Goal: Find specific page/section: Find specific page/section

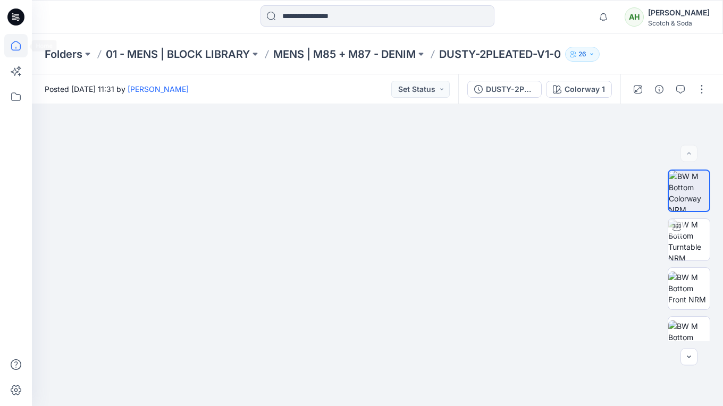
click at [20, 48] on icon at bounding box center [15, 45] width 23 height 23
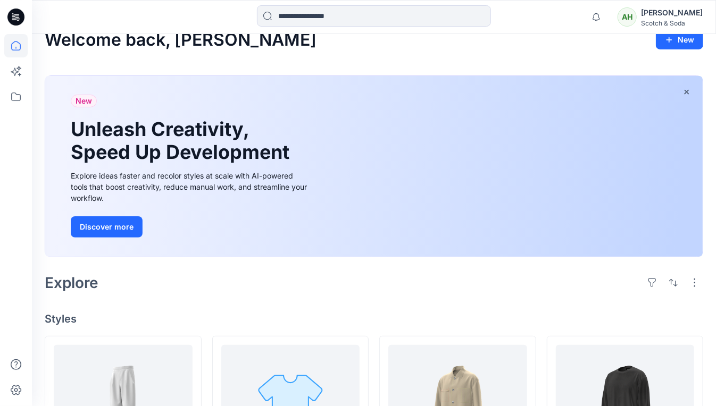
scroll to position [164, 0]
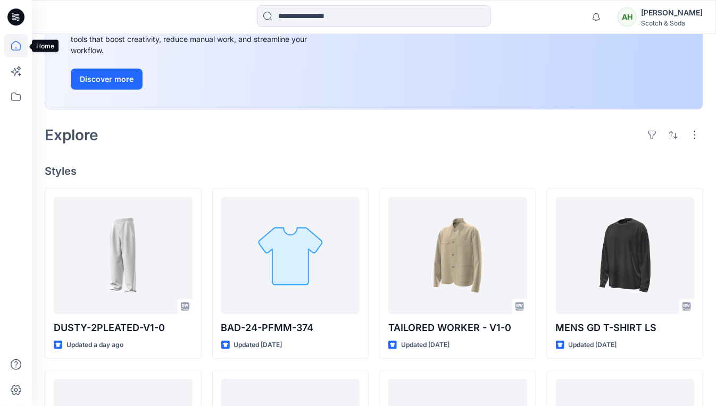
click at [10, 49] on icon at bounding box center [15, 45] width 23 height 23
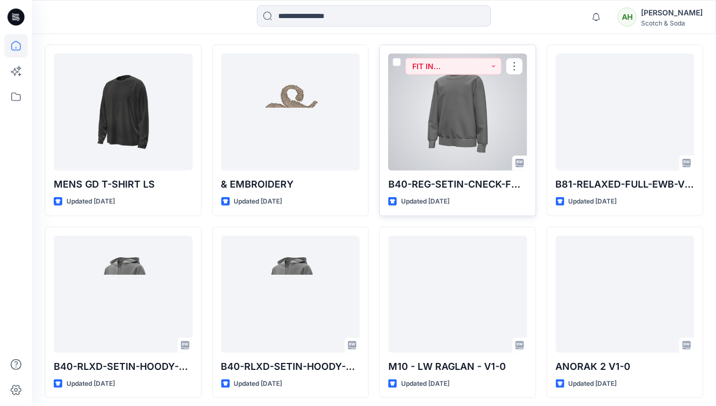
scroll to position [532, 0]
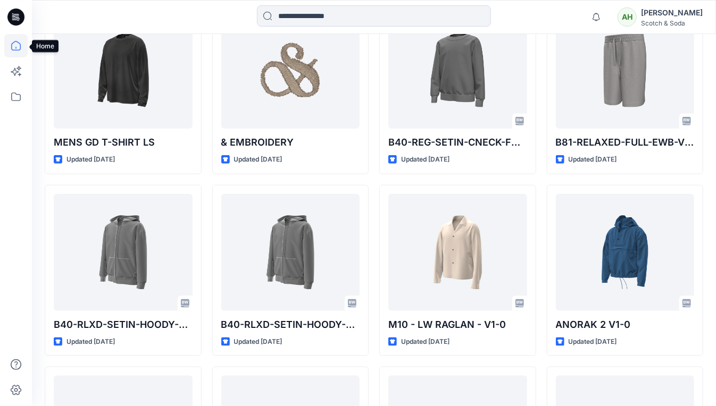
click at [15, 44] on icon at bounding box center [15, 45] width 23 height 23
click at [17, 46] on icon at bounding box center [15, 45] width 23 height 23
click at [19, 95] on icon at bounding box center [15, 96] width 23 height 23
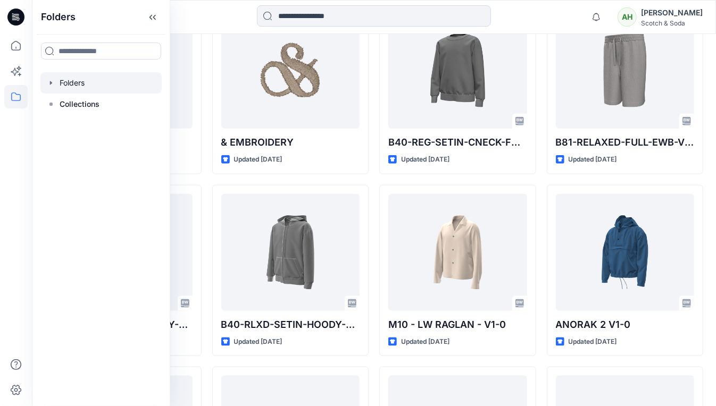
click at [54, 81] on icon "button" at bounding box center [51, 83] width 9 height 9
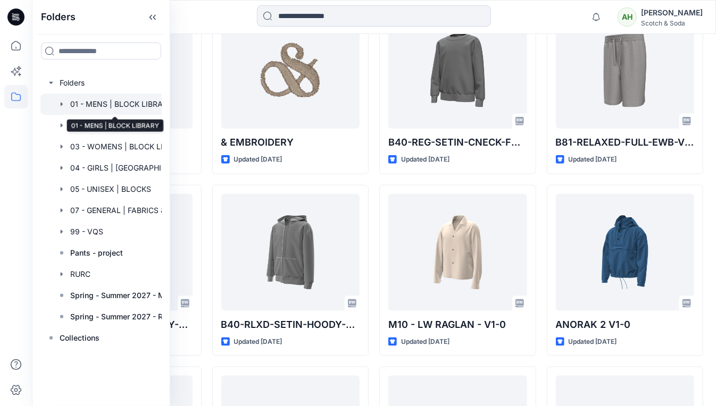
click at [111, 103] on div at bounding box center [114, 104] width 149 height 21
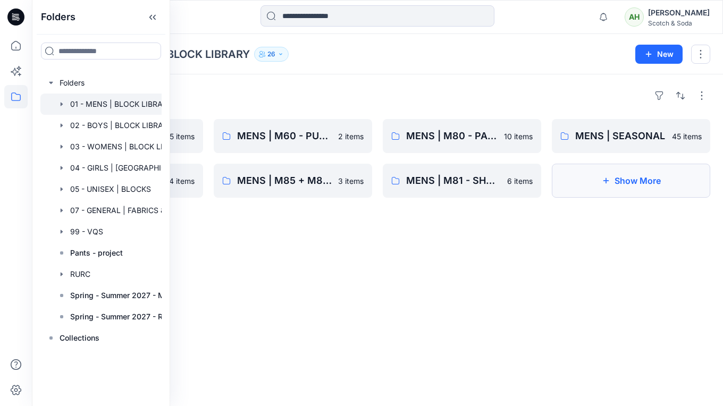
click at [637, 184] on button "Show More" at bounding box center [631, 181] width 159 height 34
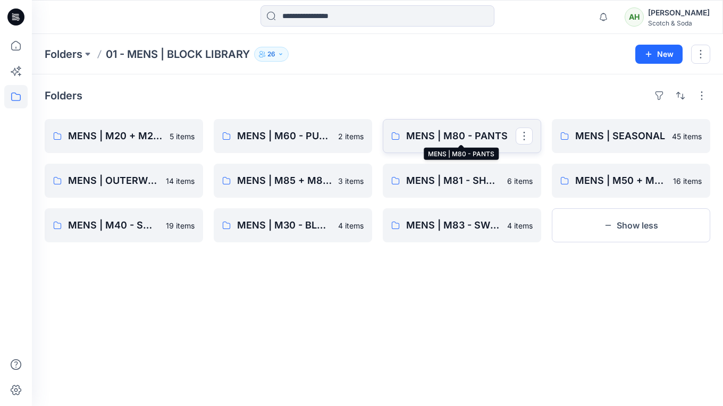
click at [467, 134] on p "MENS | M80 - PANTS" at bounding box center [461, 136] width 110 height 15
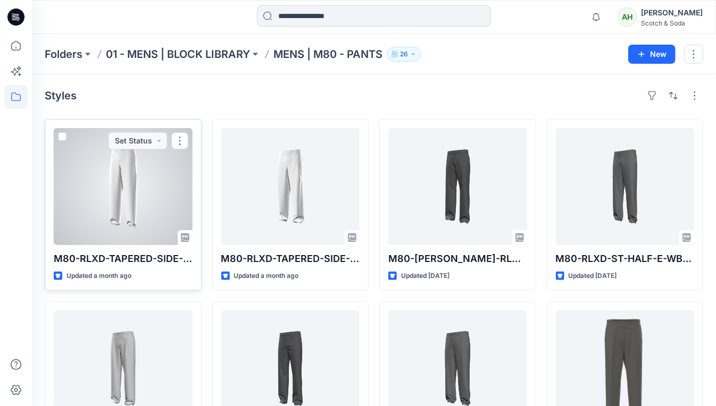
click at [135, 186] on div at bounding box center [123, 186] width 139 height 117
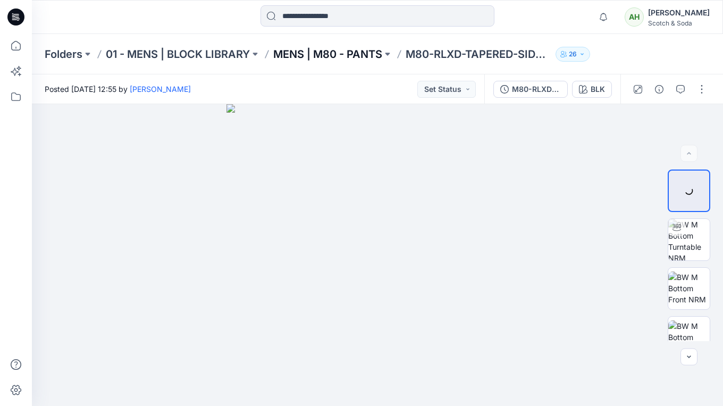
click at [363, 54] on p "MENS | M80 - PANTS" at bounding box center [327, 54] width 109 height 15
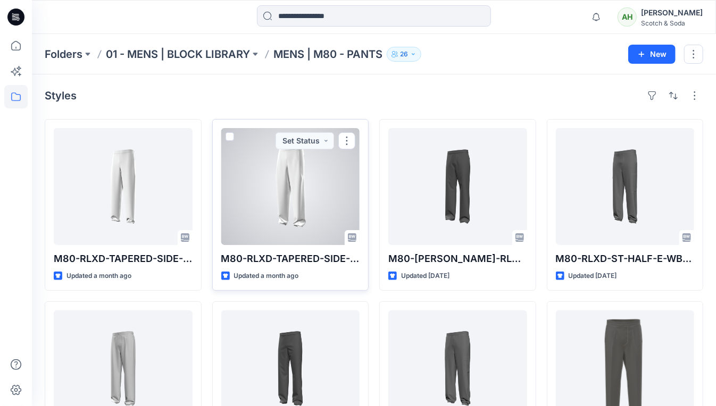
click at [309, 183] on div at bounding box center [290, 186] width 139 height 117
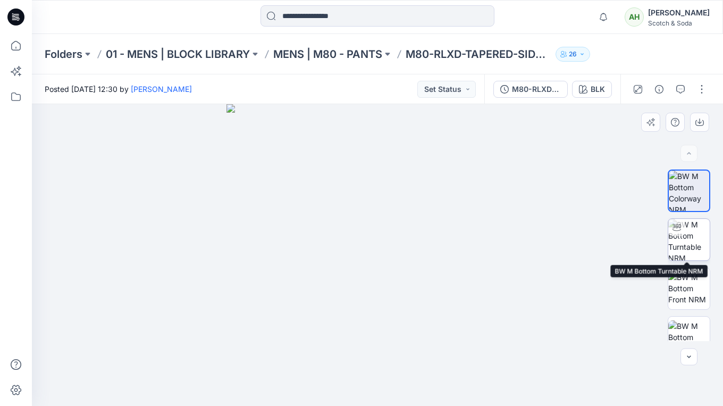
click at [686, 234] on img at bounding box center [689, 239] width 41 height 41
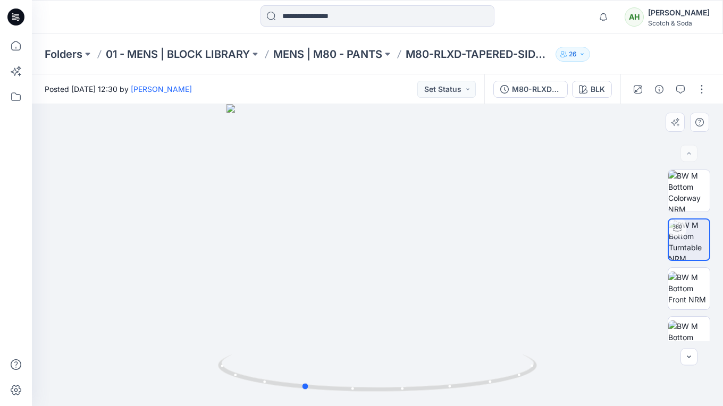
drag, startPoint x: 572, startPoint y: 231, endPoint x: 497, endPoint y: 232, distance: 74.5
click at [497, 232] on div at bounding box center [378, 255] width 692 height 302
click at [329, 51] on p "MENS | M80 - PANTS" at bounding box center [327, 54] width 109 height 15
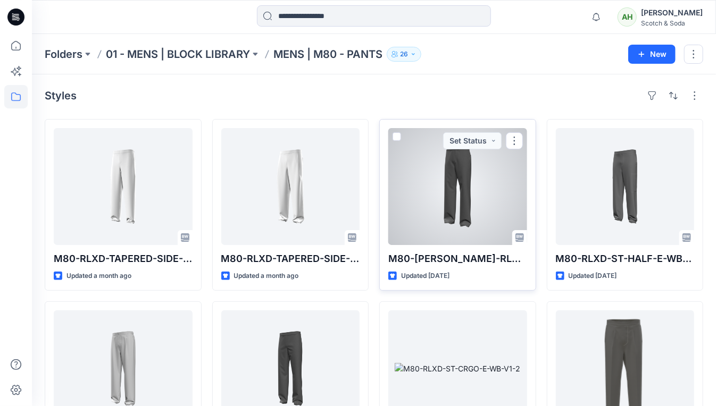
click at [454, 181] on div at bounding box center [457, 186] width 139 height 117
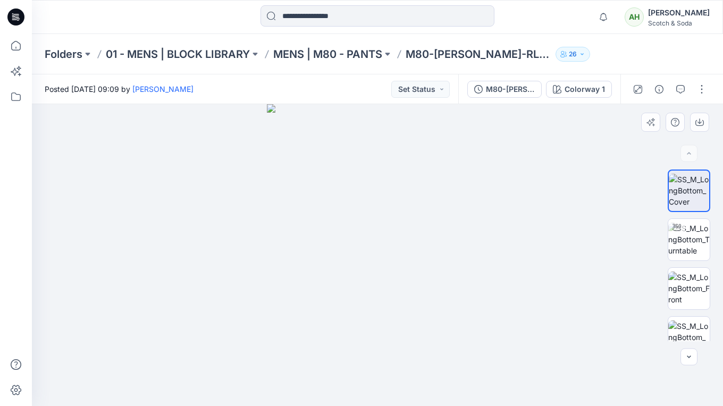
drag, startPoint x: 578, startPoint y: 213, endPoint x: 450, endPoint y: 216, distance: 128.2
click at [450, 216] on div at bounding box center [378, 255] width 692 height 303
click at [689, 244] on img at bounding box center [689, 240] width 41 height 34
